Goal: Navigation & Orientation: Find specific page/section

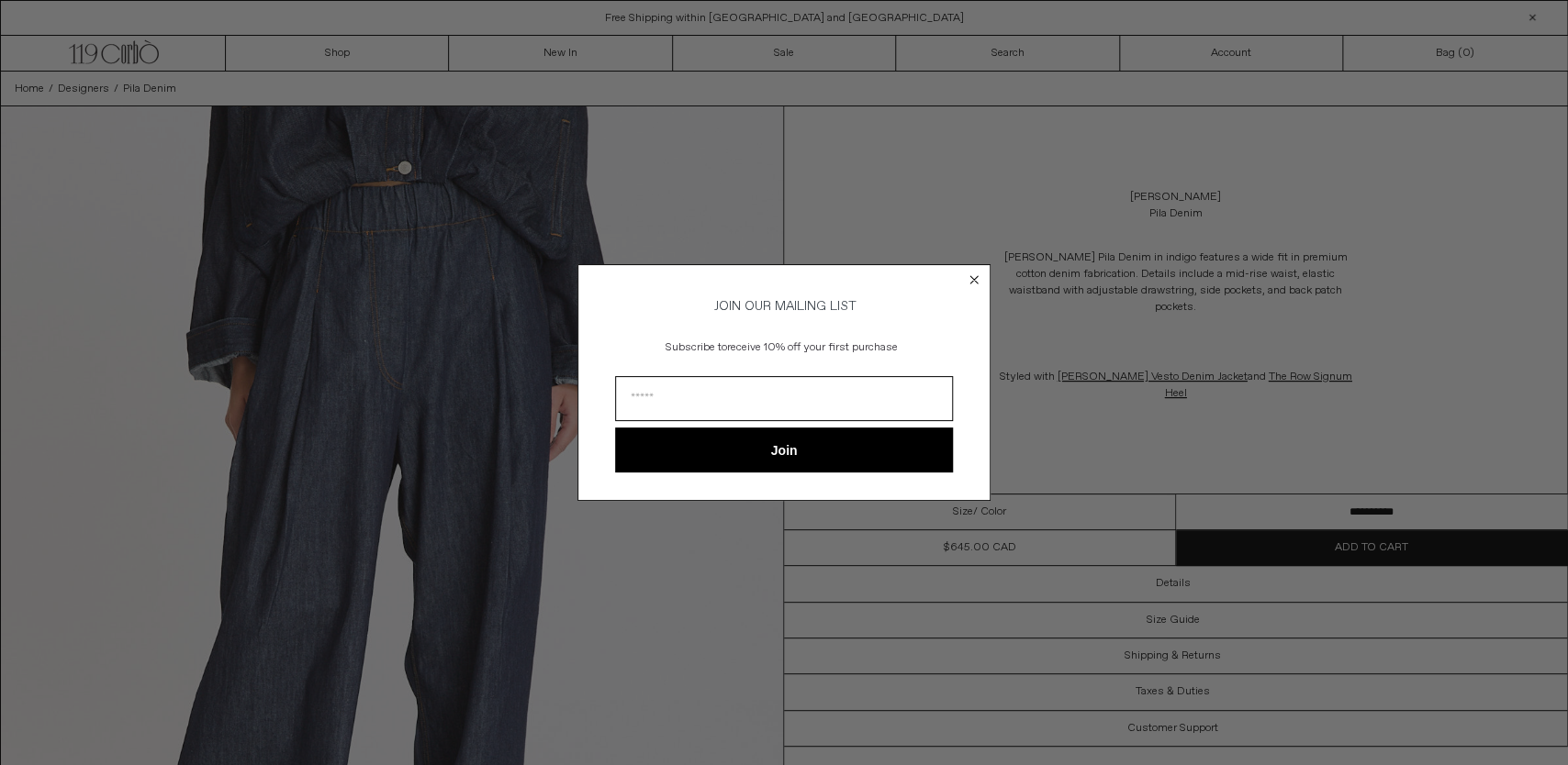
click at [970, 271] on circle "Close dialog" at bounding box center [974, 279] width 18 height 18
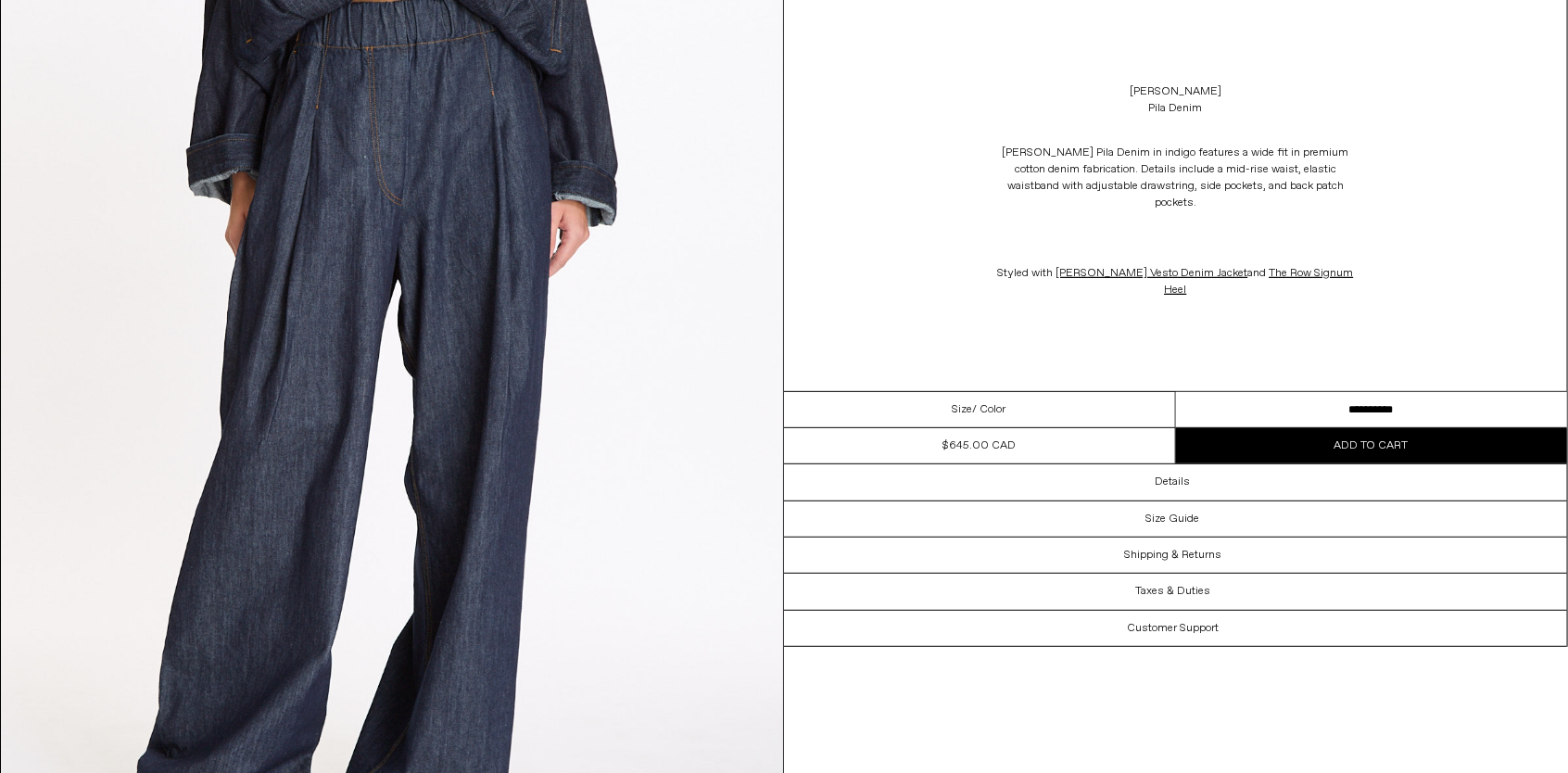
scroll to position [93, 0]
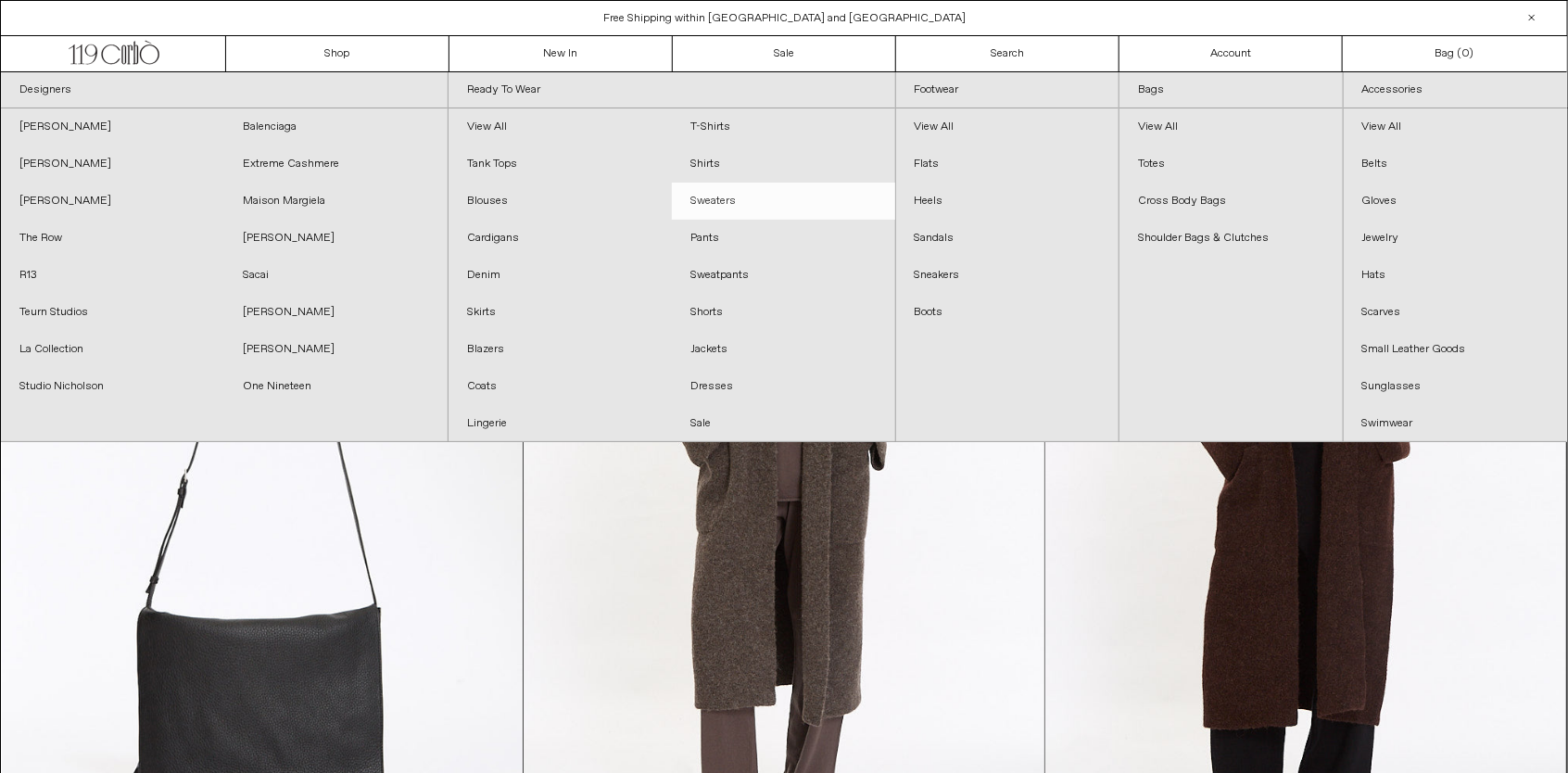
click at [708, 201] on link "Sweaters" at bounding box center [784, 200] width 224 height 37
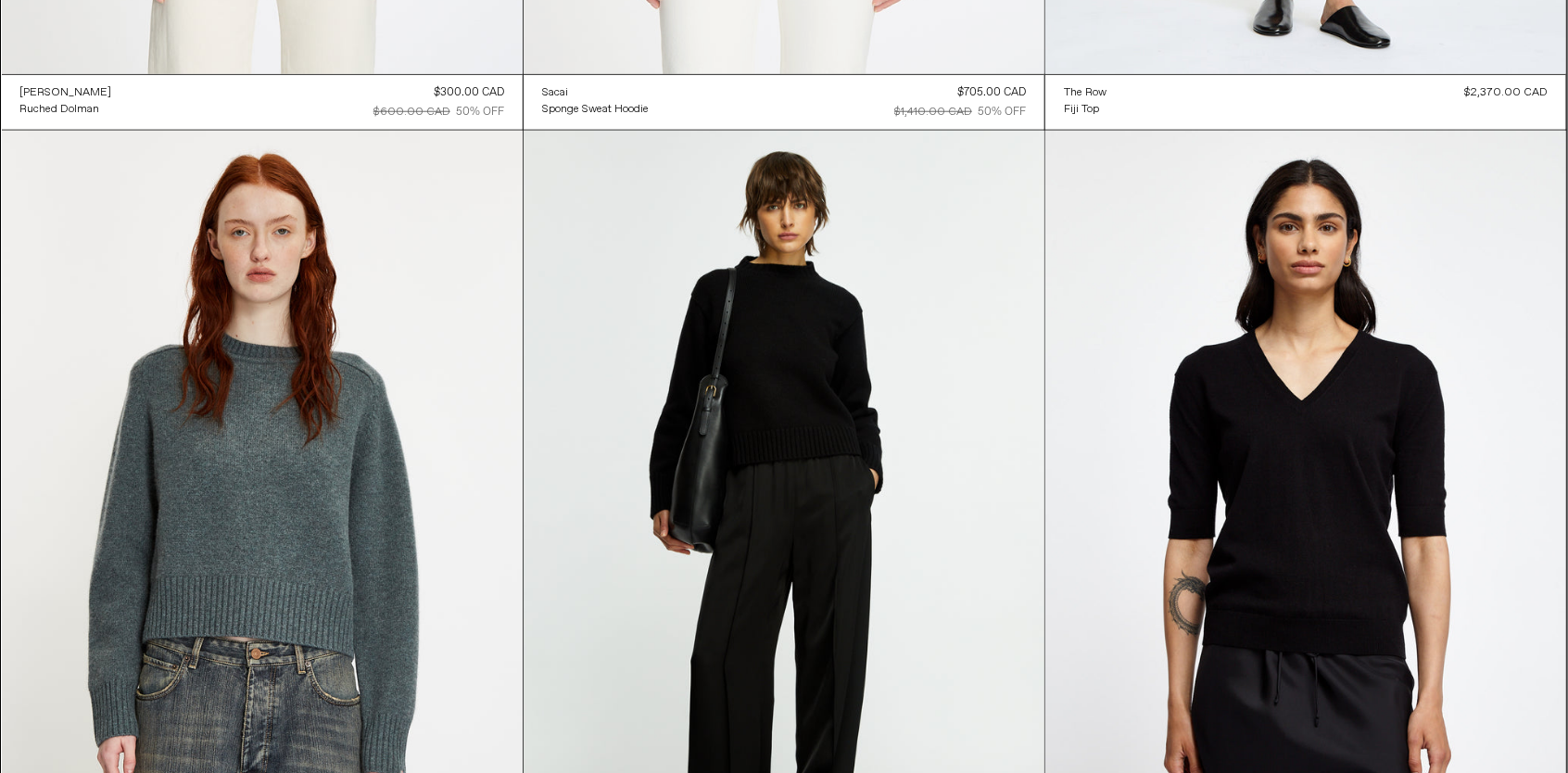
scroll to position [14869, 0]
